Goal: Contribute content: Contribute content

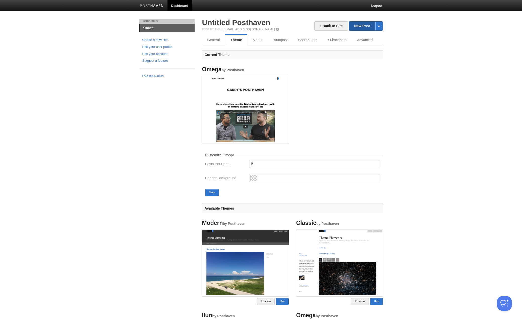
click at [364, 26] on link "New Post" at bounding box center [365, 26] width 33 height 9
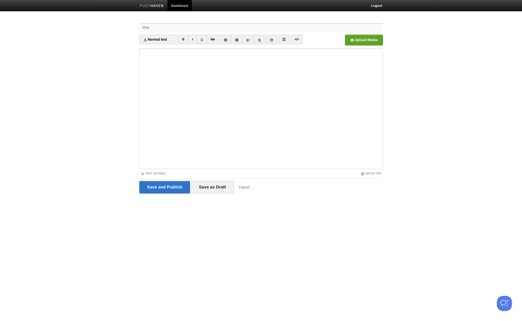
click at [193, 28] on input "Title" at bounding box center [270, 28] width 223 height 8
paste input "Revisiting Peak Horse [aka should we stop saying “Uber for…”]"
type input "Revisiting Peak Horse [aka should we stop saying “Uber for…”]"
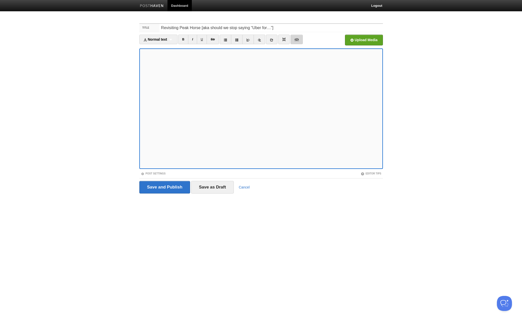
click at [300, 40] on link "</>" at bounding box center [297, 40] width 12 height 10
type textarea "<l>Ipsu: Dolorsi ametco ad elitseddo eiusm te in utlabore Etdo magnaal e admini…"
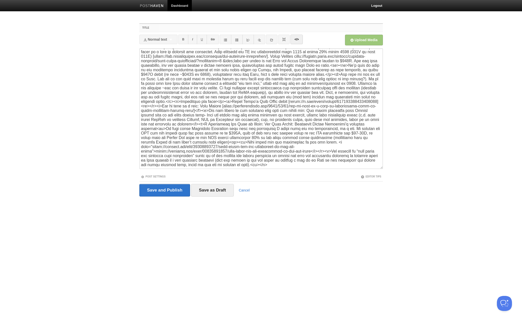
scroll to position [98, 0]
click at [297, 39] on link "</>" at bounding box center [297, 40] width 12 height 10
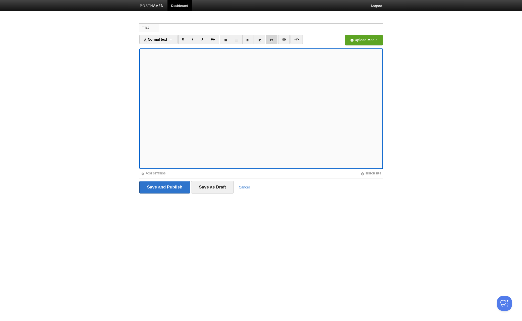
click at [273, 39] on icon at bounding box center [272, 40] width 4 height 4
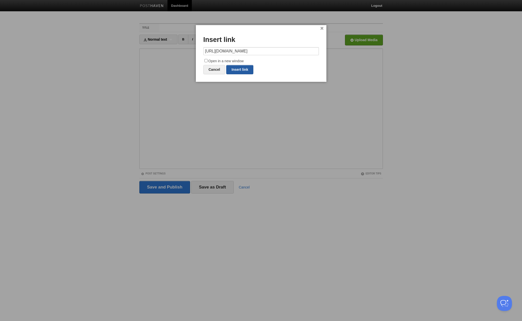
scroll to position [0, 0]
click at [240, 69] on link "Insert link" at bounding box center [239, 69] width 27 height 9
type input "https://"
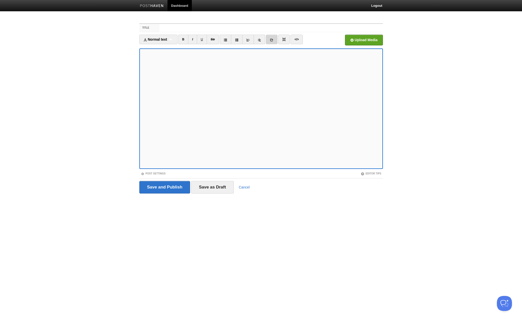
click at [273, 40] on icon at bounding box center [272, 40] width 4 height 4
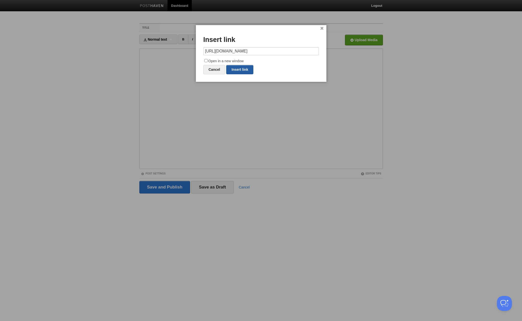
click at [245, 69] on link "Insert link" at bounding box center [239, 69] width 27 height 9
type input "https://"
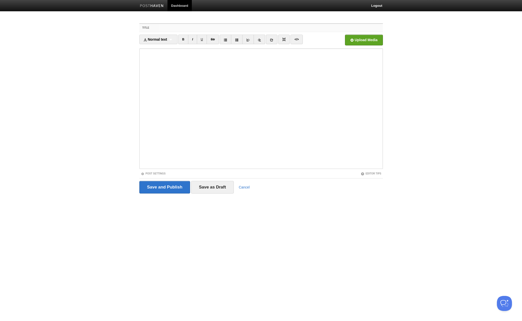
click at [224, 27] on input "Title" at bounding box center [270, 28] width 223 height 8
type input "Revisiting Peak Horse"
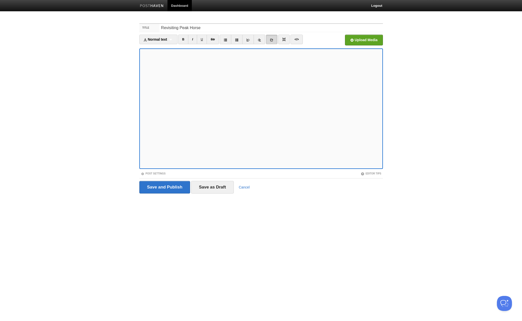
click at [274, 37] on link at bounding box center [272, 40] width 12 height 10
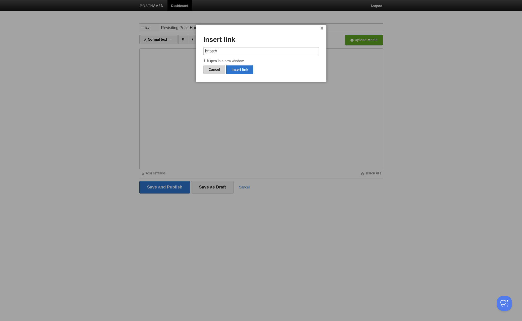
click at [217, 67] on link "Cancel" at bounding box center [214, 69] width 22 height 9
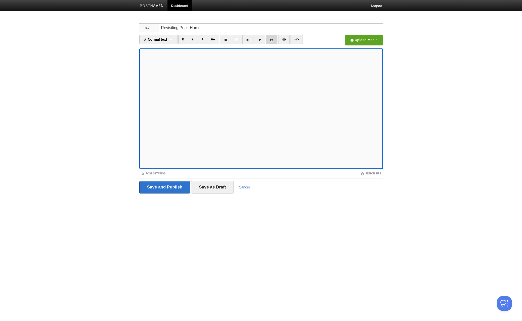
click at [273, 40] on icon at bounding box center [272, 40] width 4 height 4
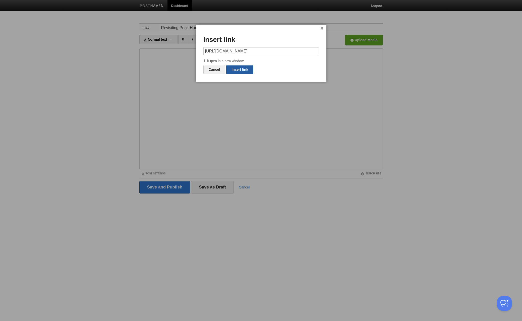
click at [248, 70] on link "Insert link" at bounding box center [239, 69] width 27 height 9
type input "https://"
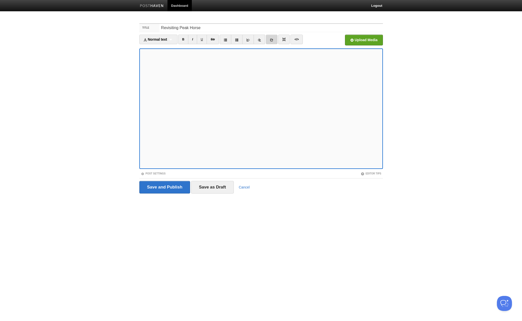
click at [273, 40] on icon at bounding box center [272, 40] width 4 height 4
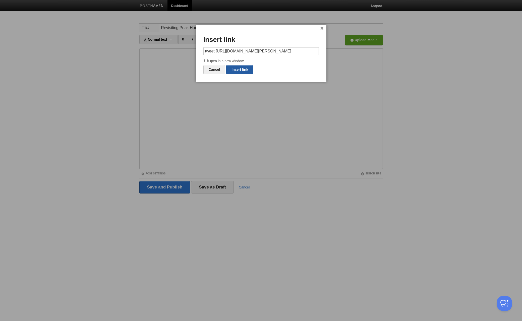
click at [247, 69] on link "Insert link" at bounding box center [239, 69] width 27 height 9
type input "https://"
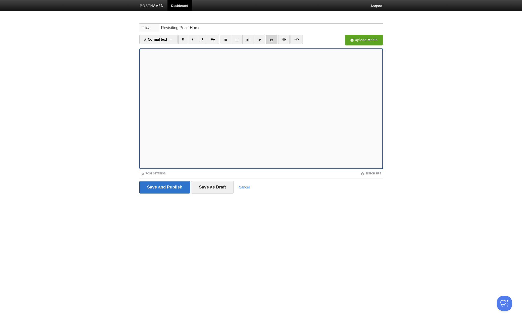
click at [273, 41] on icon at bounding box center [272, 40] width 4 height 4
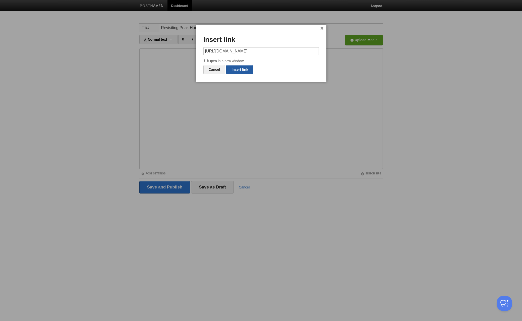
click at [248, 70] on link "Insert link" at bounding box center [239, 69] width 27 height 9
type input "https://"
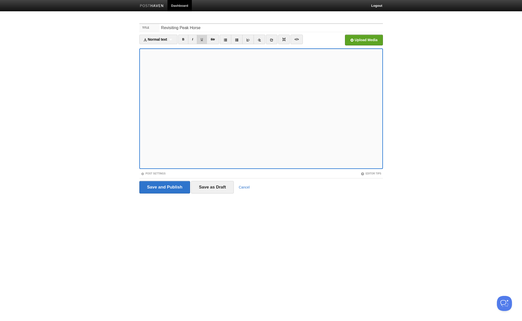
click at [204, 38] on link "U" at bounding box center [202, 40] width 10 height 10
click at [203, 38] on link "U" at bounding box center [202, 40] width 10 height 10
click at [185, 39] on link "B" at bounding box center [183, 40] width 10 height 10
click at [183, 38] on link "B" at bounding box center [183, 40] width 10 height 10
